Goal: Task Accomplishment & Management: Complete application form

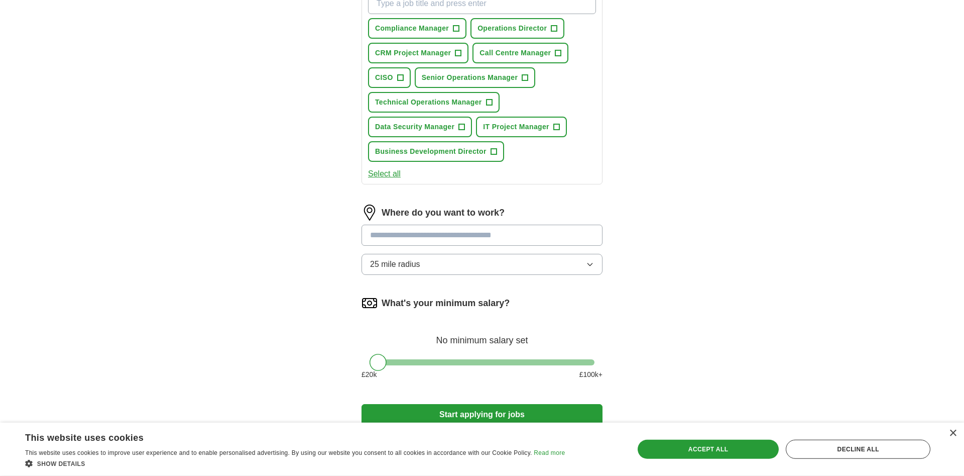
scroll to position [410, 0]
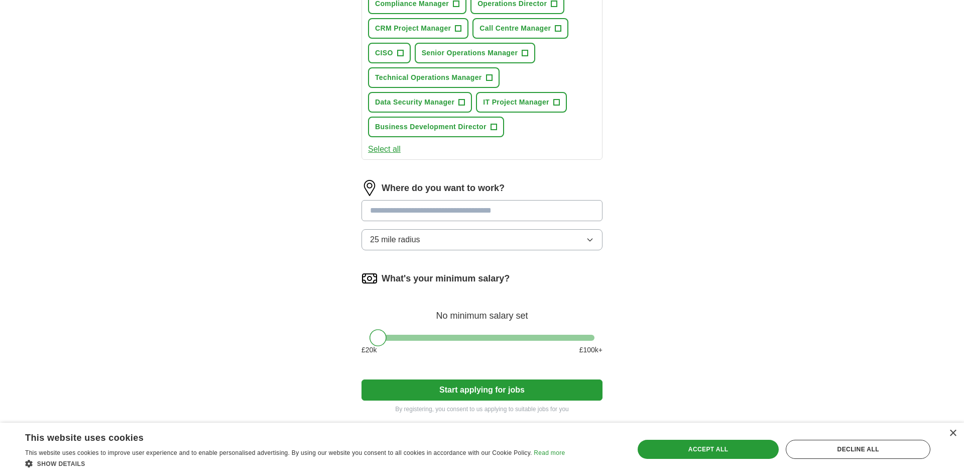
click at [380, 154] on button "Select all" at bounding box center [384, 149] width 33 height 12
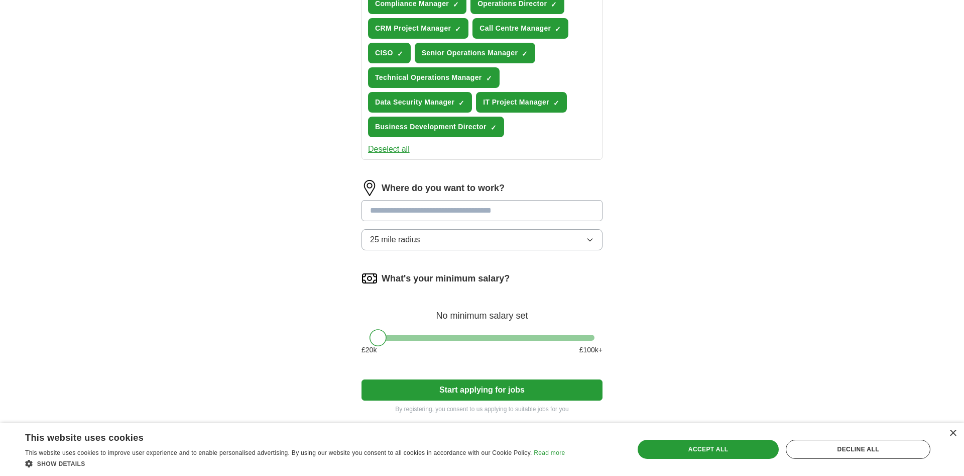
click at [585, 229] on div "Where do you want to work? 25 mile radius" at bounding box center [482, 219] width 241 height 78
click at [569, 216] on input "text" at bounding box center [482, 210] width 241 height 21
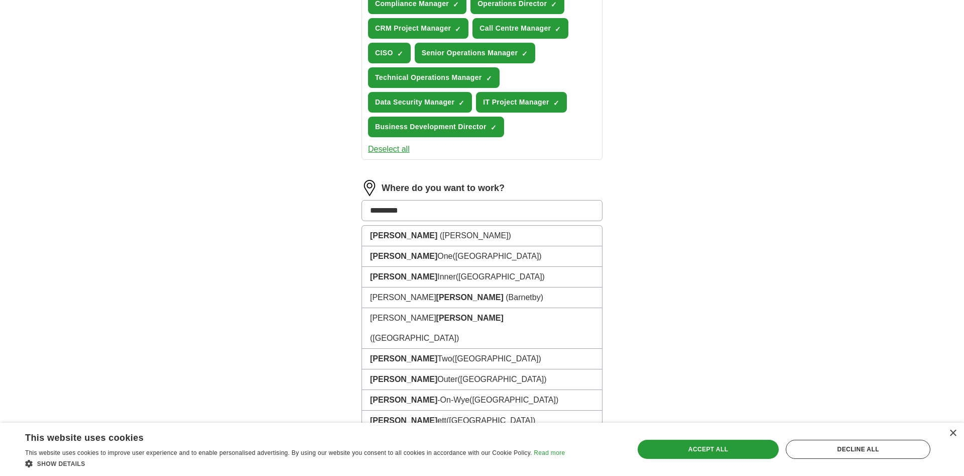
type input "**********"
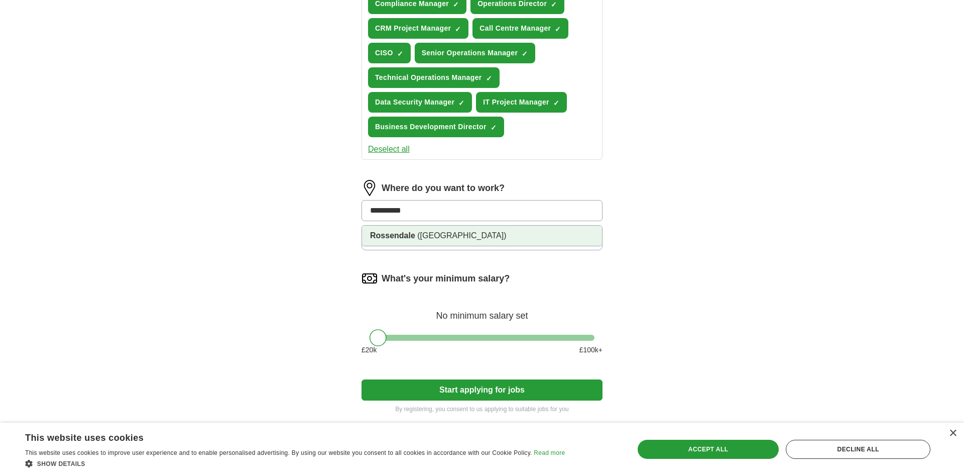
click at [410, 235] on strong "Rossendale" at bounding box center [392, 235] width 45 height 9
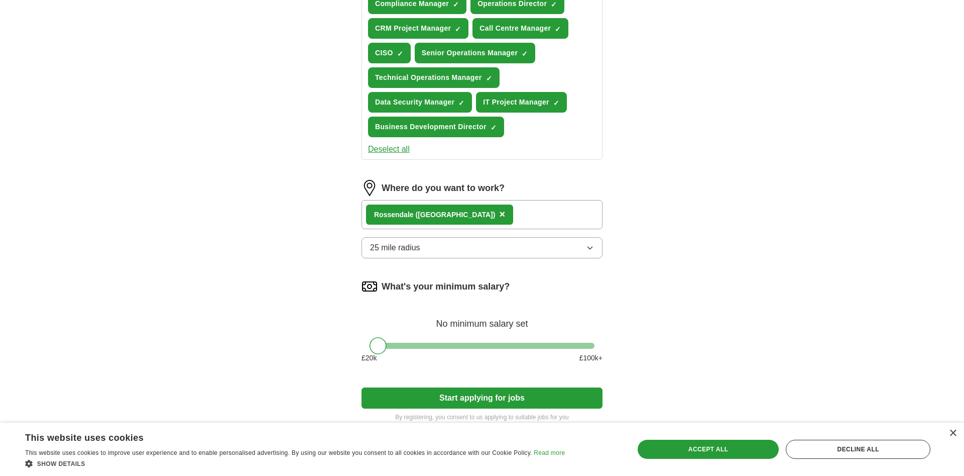
click at [464, 262] on div "Where do you want to work? [GEOGRAPHIC_DATA] ([GEOGRAPHIC_DATA]) × 25 mile radi…" at bounding box center [482, 223] width 241 height 86
click at [461, 251] on button "25 mile radius" at bounding box center [482, 247] width 241 height 21
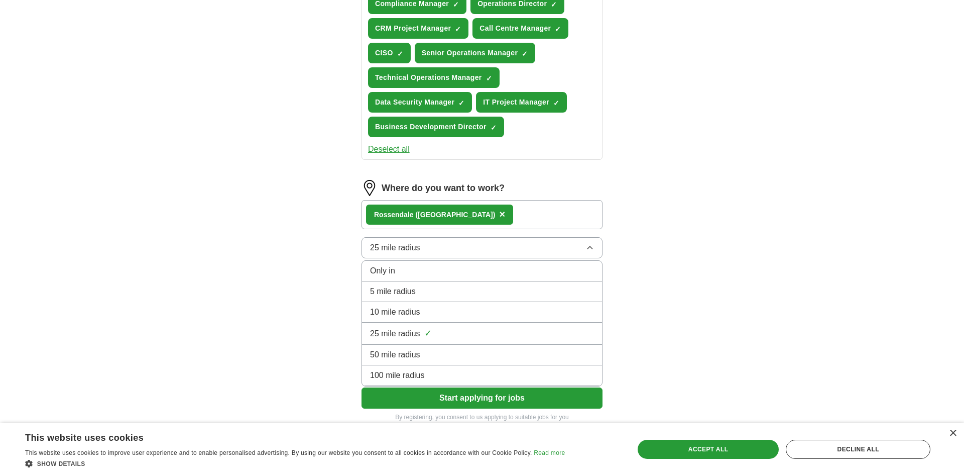
click at [436, 310] on div "10 mile radius" at bounding box center [482, 312] width 224 height 12
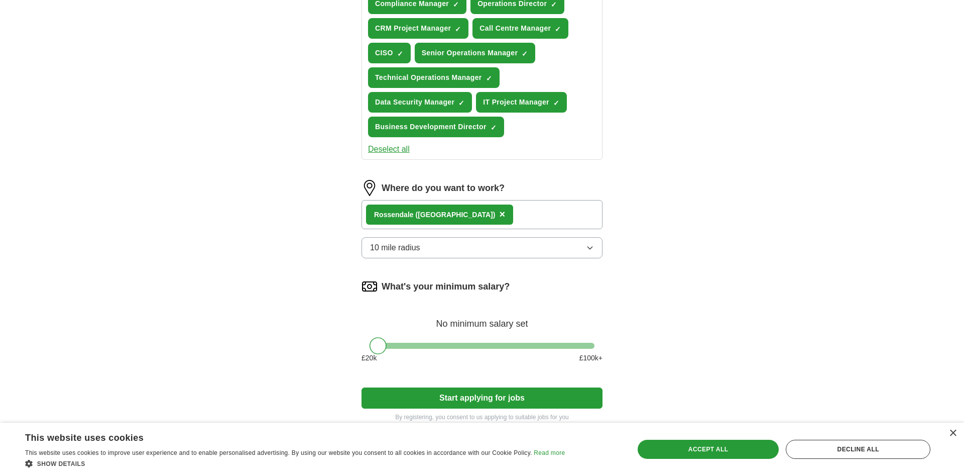
drag, startPoint x: 788, startPoint y: 243, endPoint x: 615, endPoint y: 225, distance: 173.2
click at [788, 242] on div "ApplyIQ Let ApplyIQ do the hard work of searching and applying for jobs. Just t…" at bounding box center [482, 28] width 643 height 815
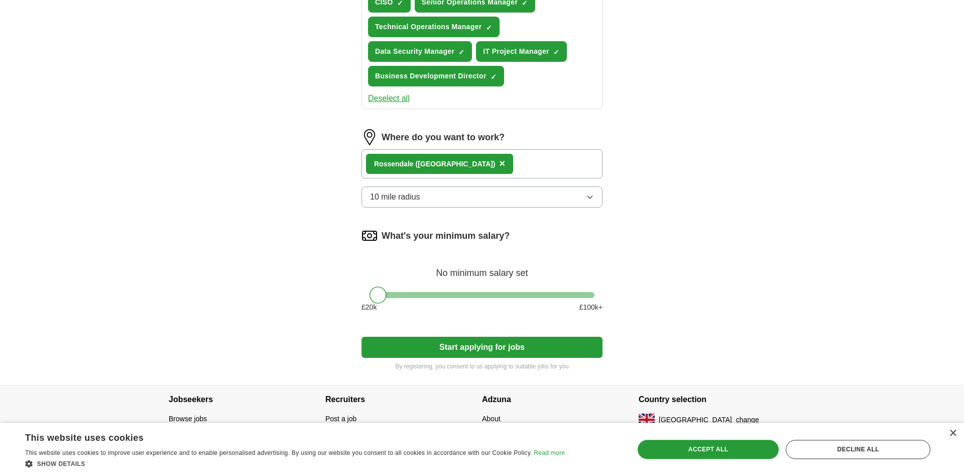
scroll to position [482, 0]
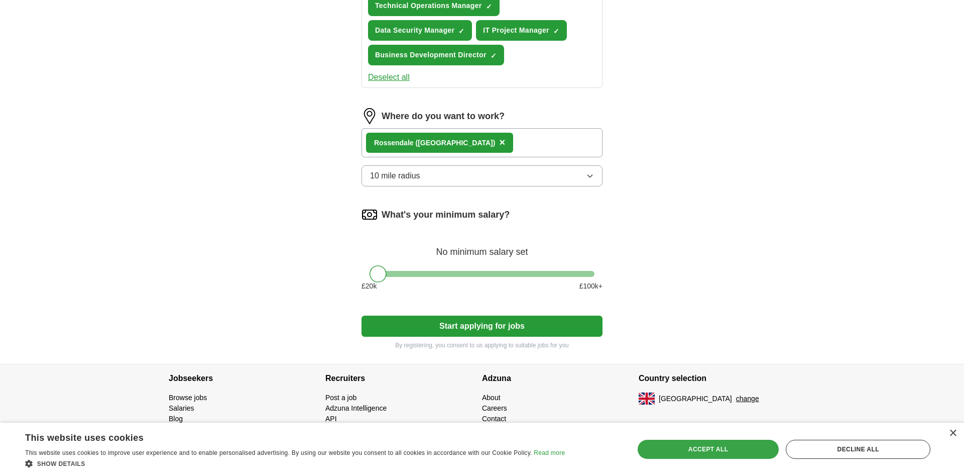
click at [686, 444] on div "Accept all" at bounding box center [709, 449] width 142 height 19
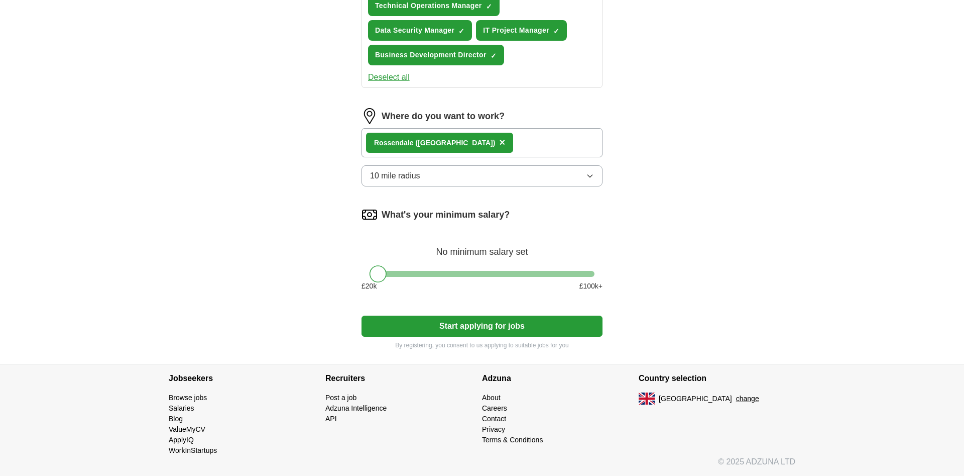
click at [447, 286] on div "£ 20 k £ 100 k+" at bounding box center [482, 286] width 241 height 11
drag, startPoint x: 459, startPoint y: 315, endPoint x: 459, endPoint y: 328, distance: 13.6
click at [459, 319] on form "Select a CV [PERSON_NAME] CV.docx [DATE] 13:31 Upload a different CV By uploadi…" at bounding box center [482, 2] width 241 height 694
click at [460, 328] on button "Start applying for jobs" at bounding box center [482, 325] width 241 height 21
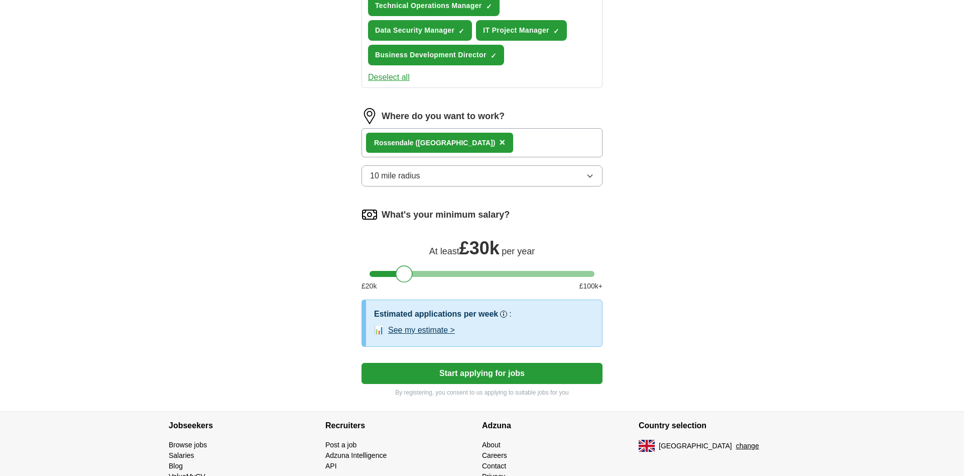
drag, startPoint x: 377, startPoint y: 272, endPoint x: 403, endPoint y: 277, distance: 27.1
click at [403, 277] on div at bounding box center [404, 273] width 17 height 17
click at [430, 331] on button "See my estimate >" at bounding box center [421, 330] width 67 height 12
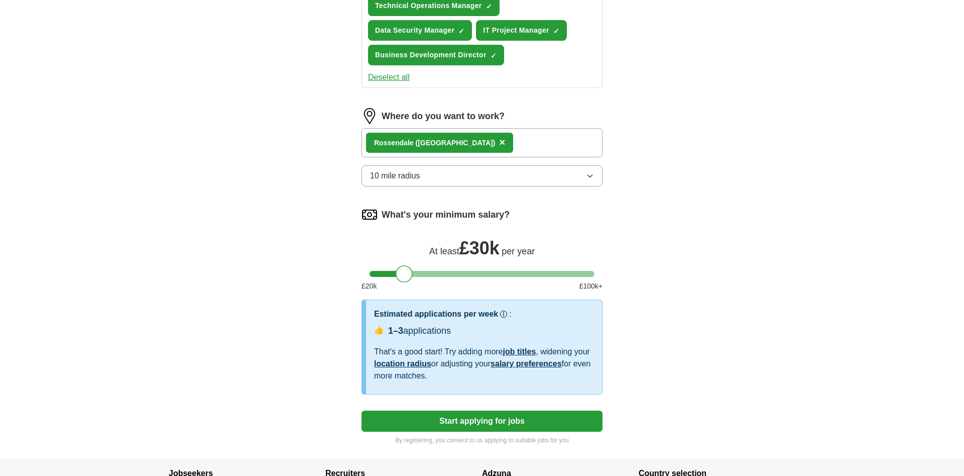
click at [453, 419] on button "Start applying for jobs" at bounding box center [482, 420] width 241 height 21
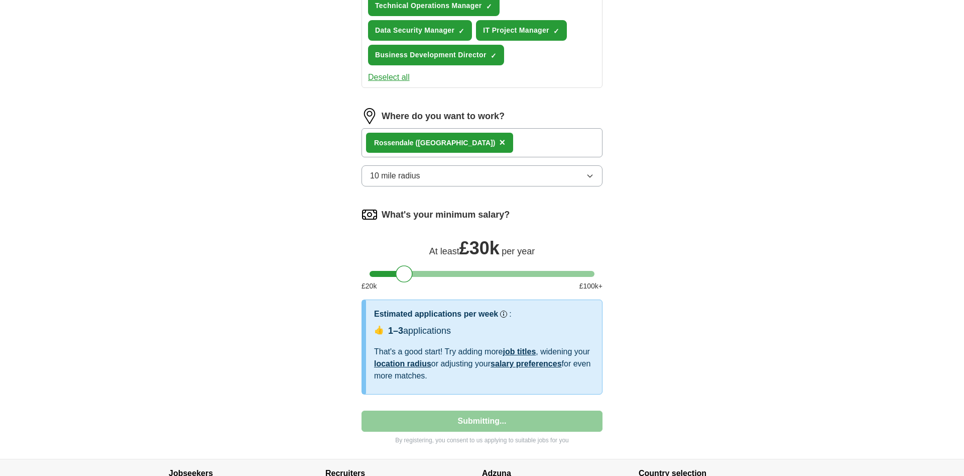
select select "**"
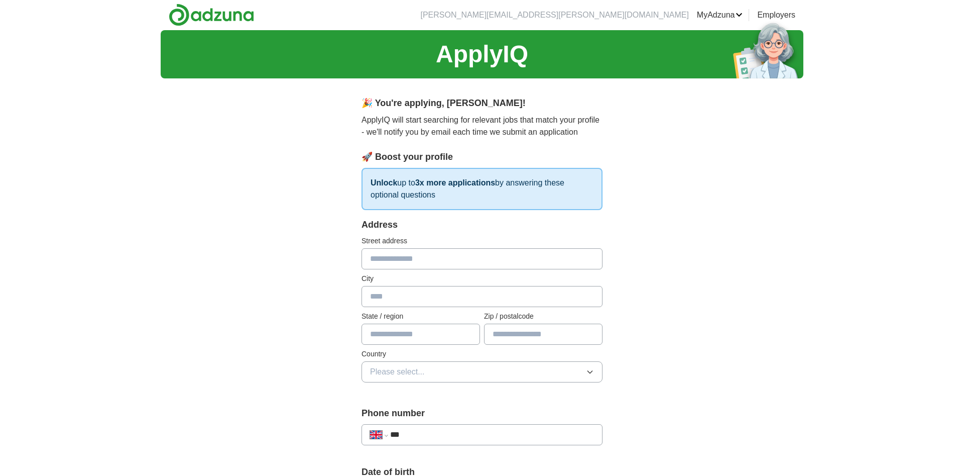
scroll to position [0, 0]
click at [375, 225] on div "Address" at bounding box center [482, 225] width 241 height 14
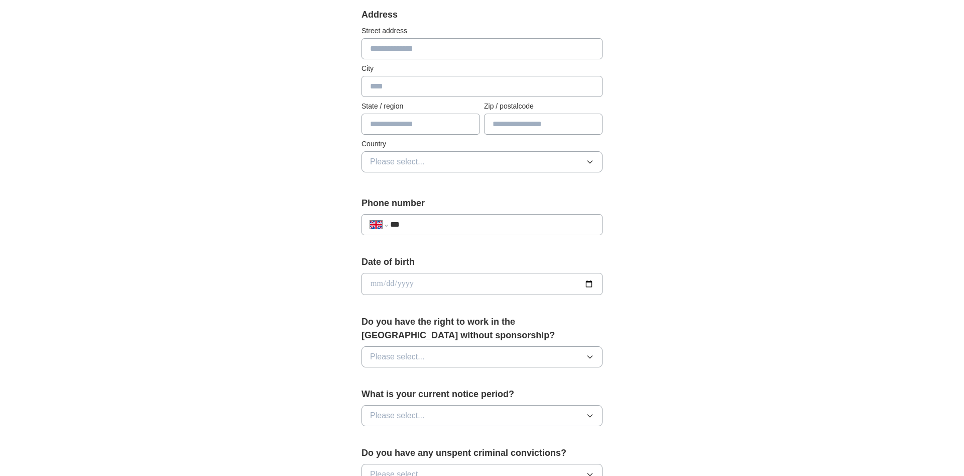
scroll to position [307, 0]
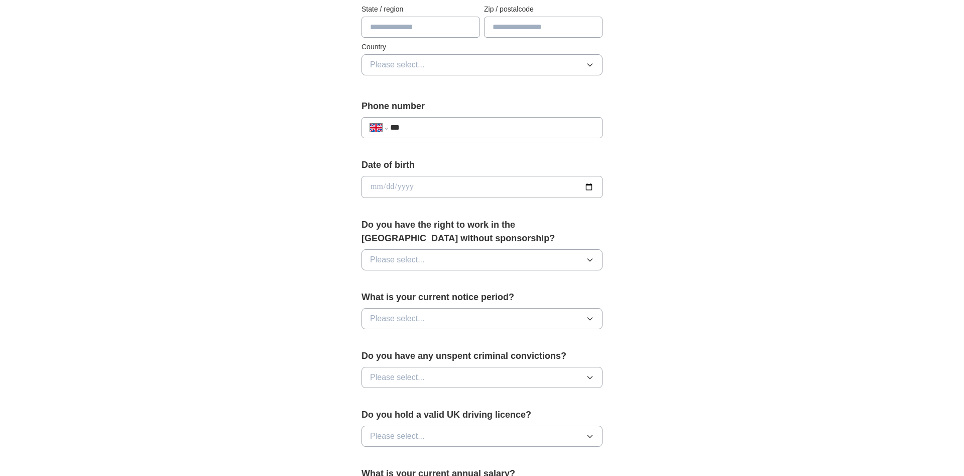
click at [439, 251] on button "Please select..." at bounding box center [482, 259] width 241 height 21
click at [424, 290] on li "Yes" at bounding box center [482, 283] width 240 height 21
click at [423, 319] on span "Please select..." at bounding box center [397, 318] width 55 height 12
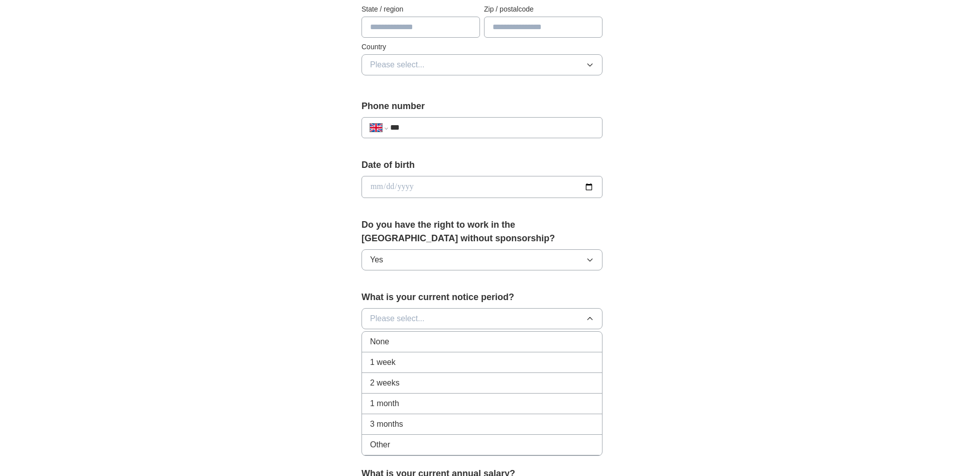
click at [411, 339] on div "None" at bounding box center [482, 342] width 224 height 12
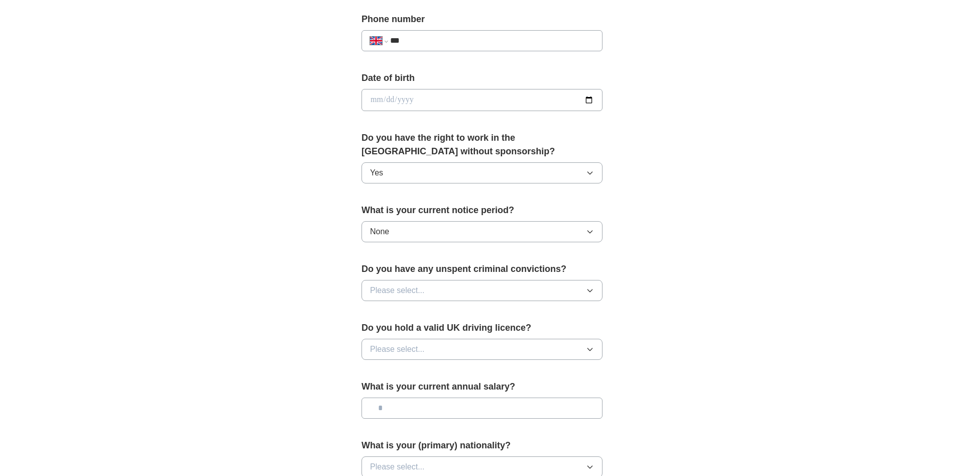
scroll to position [461, 0]
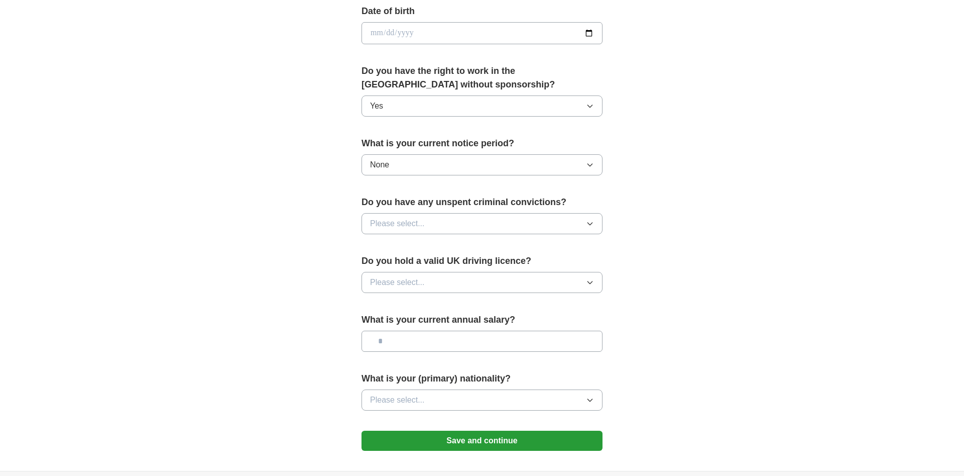
click at [444, 202] on label "Do you have any unspent criminal convictions?" at bounding box center [482, 202] width 241 height 14
click at [446, 216] on button "Please select..." at bounding box center [482, 223] width 241 height 21
click at [432, 266] on div "No" at bounding box center [482, 267] width 224 height 12
click at [428, 286] on button "Please select..." at bounding box center [482, 282] width 241 height 21
click at [418, 309] on div "Yes" at bounding box center [482, 305] width 224 height 12
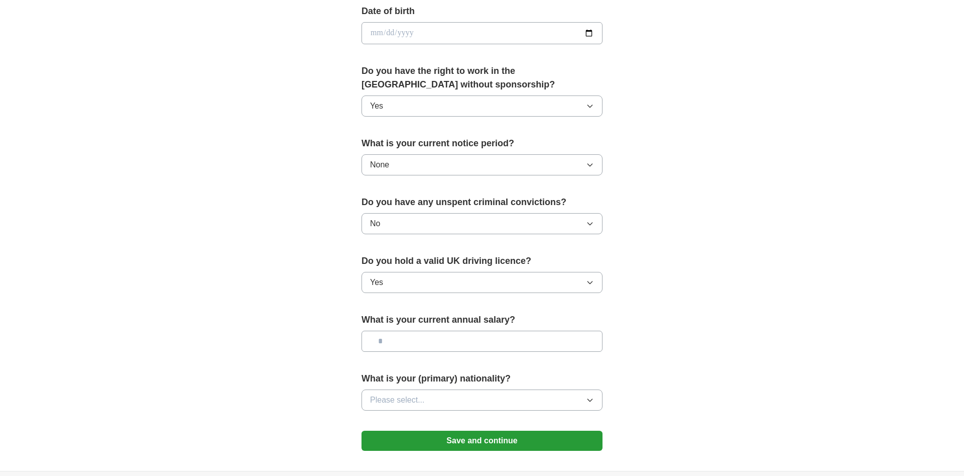
click at [413, 338] on input "text" at bounding box center [482, 341] width 241 height 21
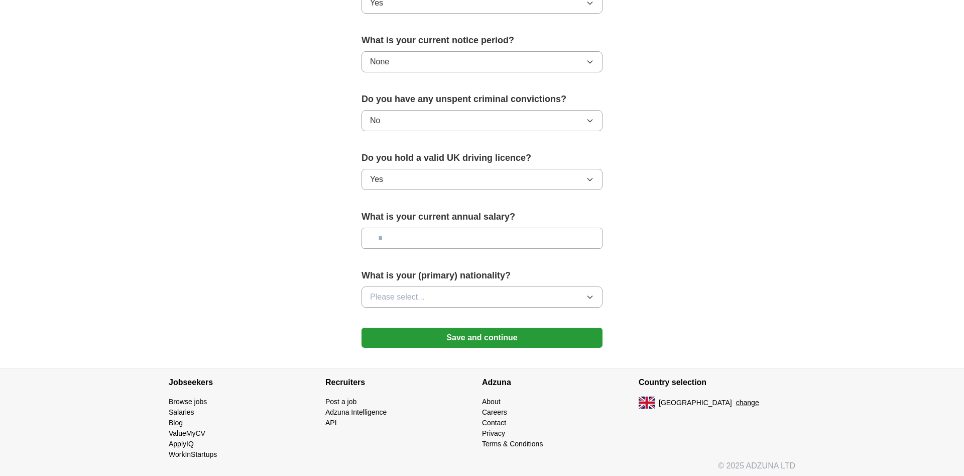
scroll to position [567, 0]
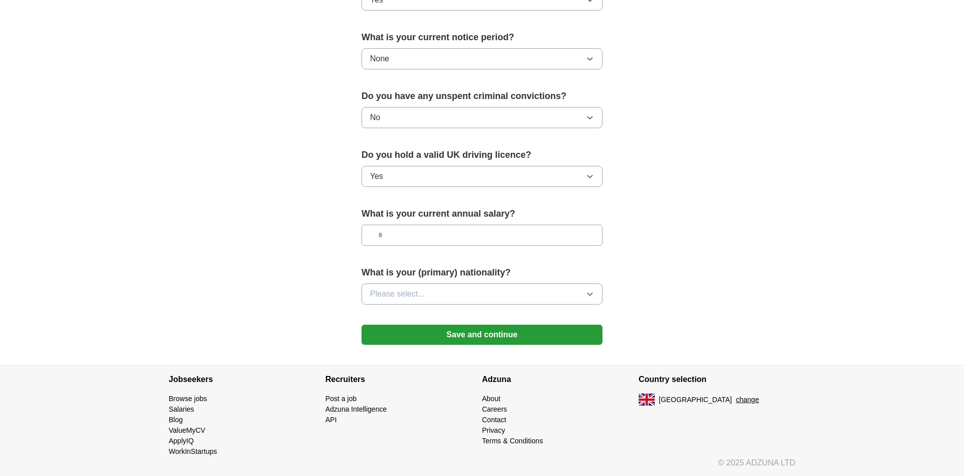
click at [435, 295] on button "Please select..." at bounding box center [482, 293] width 241 height 21
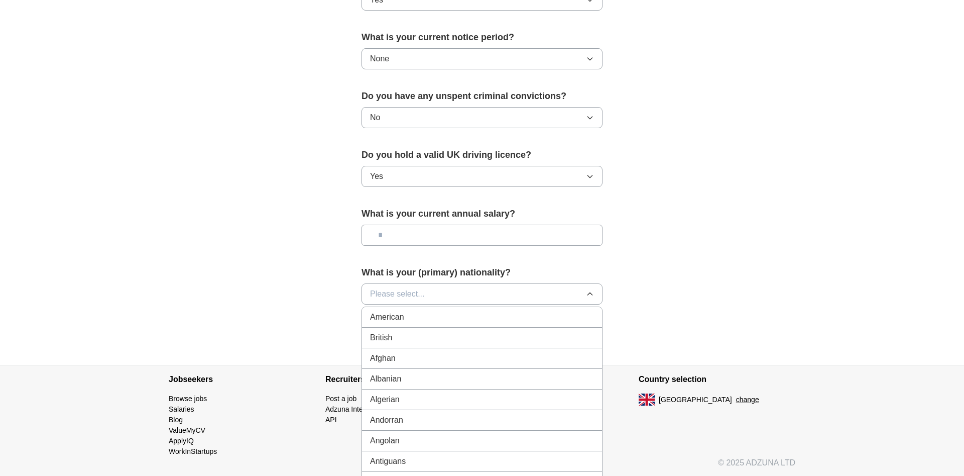
click at [422, 330] on li "British" at bounding box center [482, 337] width 240 height 21
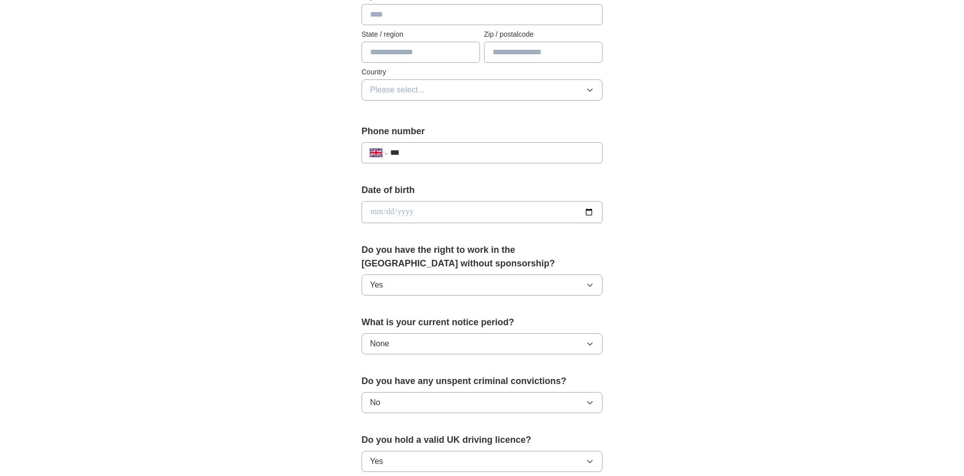
scroll to position [260, 0]
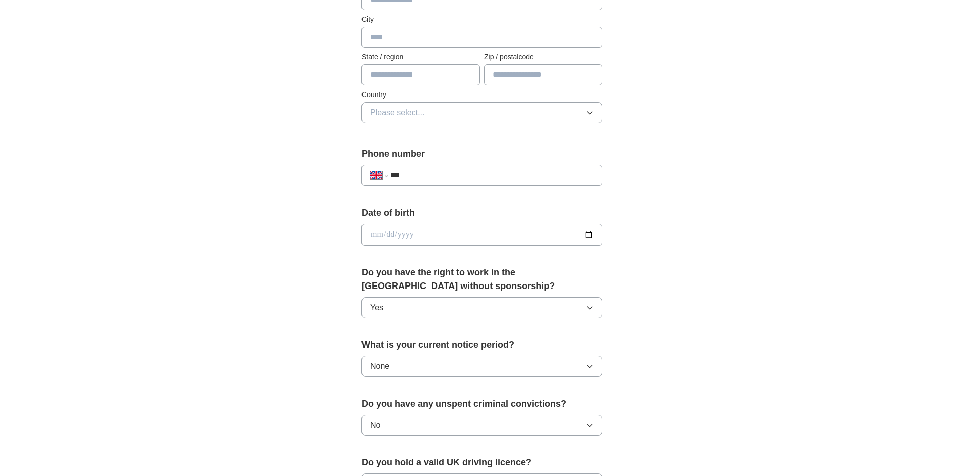
drag, startPoint x: 471, startPoint y: 223, endPoint x: 478, endPoint y: 231, distance: 10.7
click at [473, 224] on div "Date of birth" at bounding box center [482, 230] width 241 height 48
click at [481, 235] on input "date" at bounding box center [482, 235] width 241 height 22
type input "**********"
click at [446, 174] on input "***" at bounding box center [492, 175] width 204 height 12
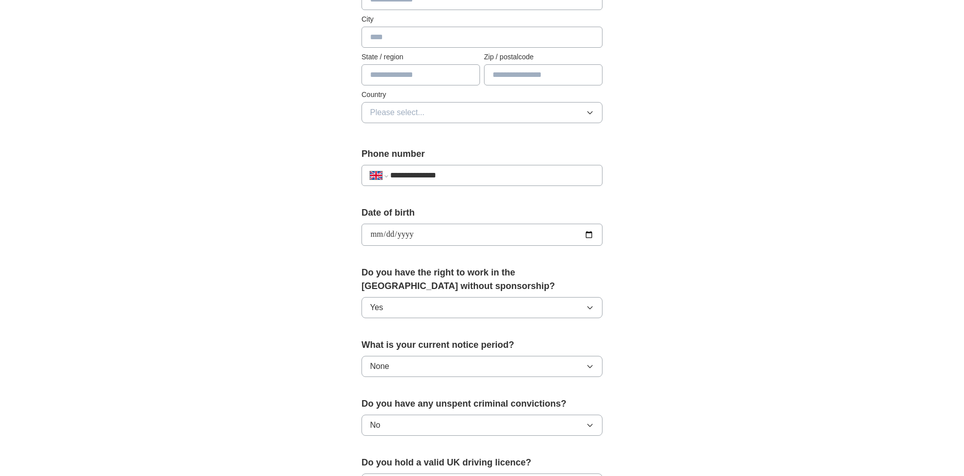
scroll to position [55, 0]
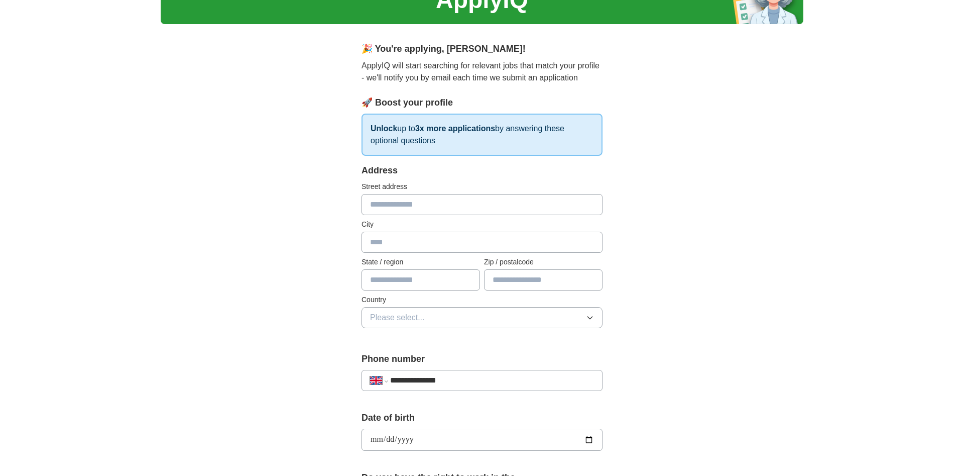
type input "**********"
click at [493, 198] on input "text" at bounding box center [482, 204] width 241 height 21
type input "**********"
type input "*"
type input "**********"
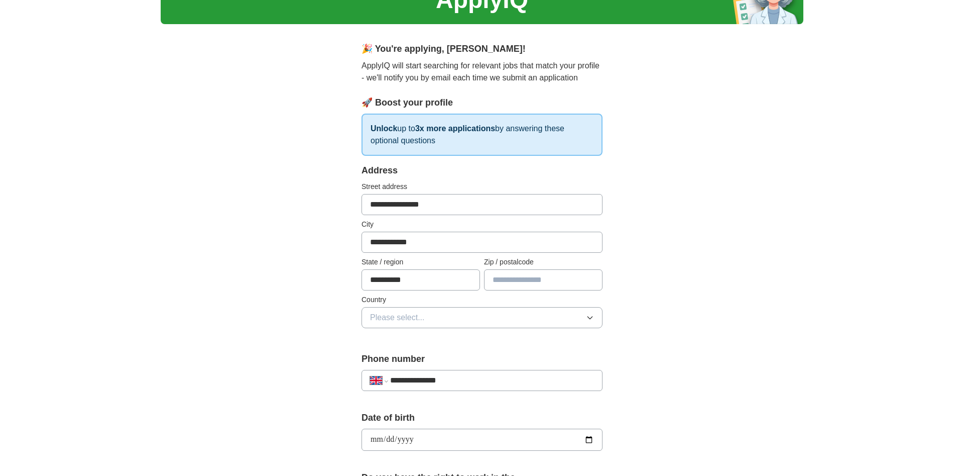
type input "**********"
type input "*******"
click at [577, 301] on label "Country" at bounding box center [482, 299] width 241 height 11
click at [574, 315] on button "Please select..." at bounding box center [482, 317] width 241 height 21
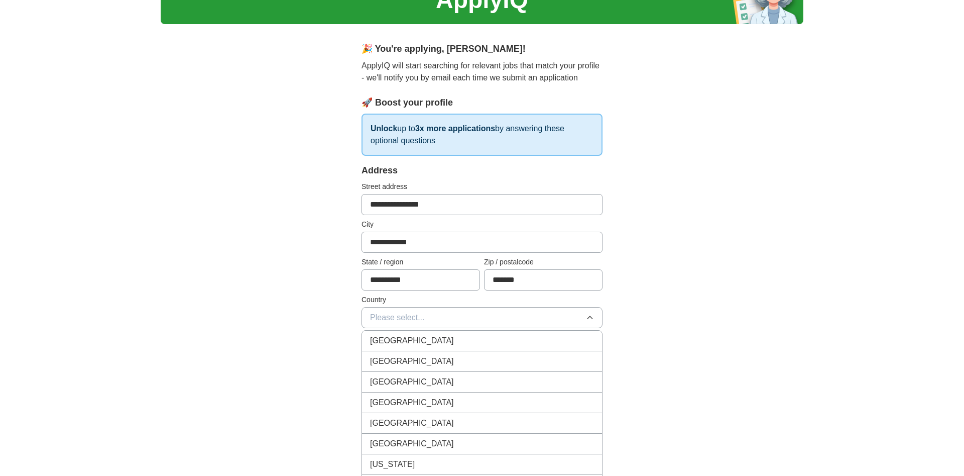
click at [518, 348] on li "[GEOGRAPHIC_DATA]" at bounding box center [482, 341] width 240 height 21
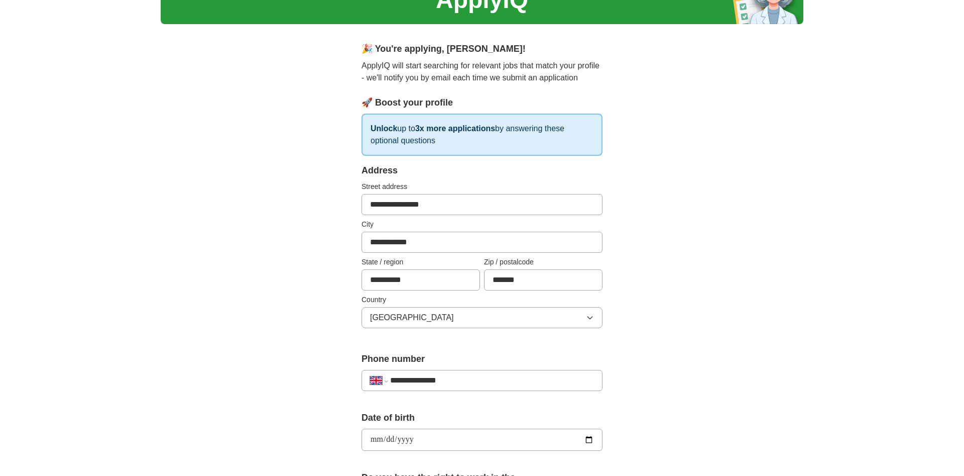
click at [735, 262] on div "**********" at bounding box center [482, 426] width 643 height 901
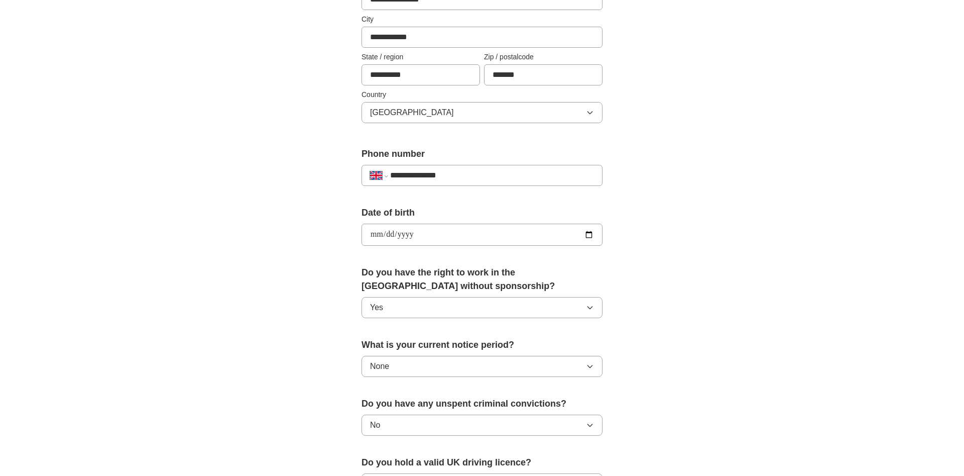
scroll to position [567, 0]
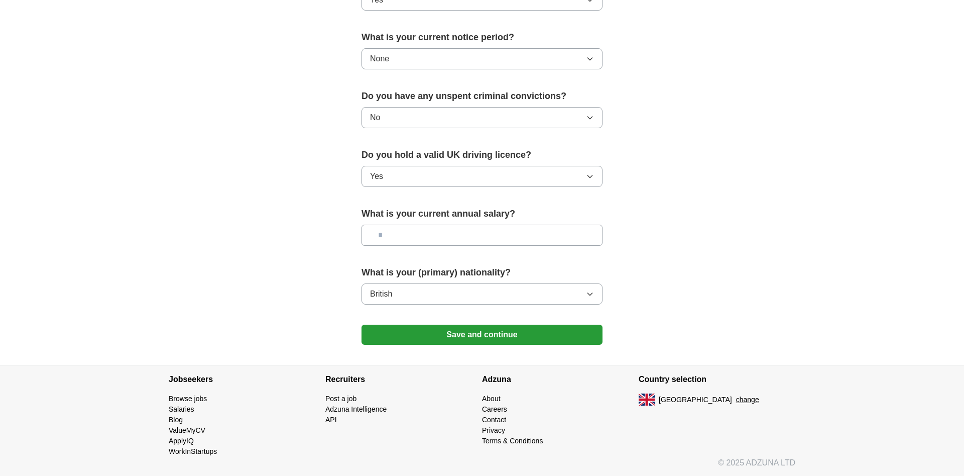
drag, startPoint x: 480, startPoint y: 319, endPoint x: 480, endPoint y: 325, distance: 6.5
click at [481, 319] on form "**********" at bounding box center [482, 2] width 241 height 703
click at [479, 331] on button "Save and continue" at bounding box center [482, 334] width 241 height 20
